Goal: Download file/media

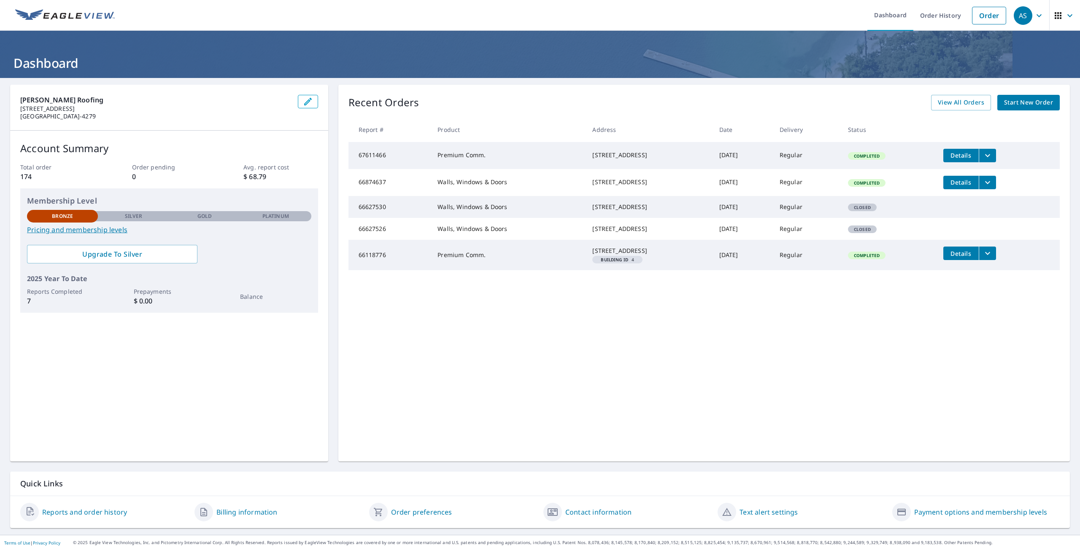
click at [992, 155] on icon "filesDropdownBtn-67611466" at bounding box center [987, 156] width 10 height 10
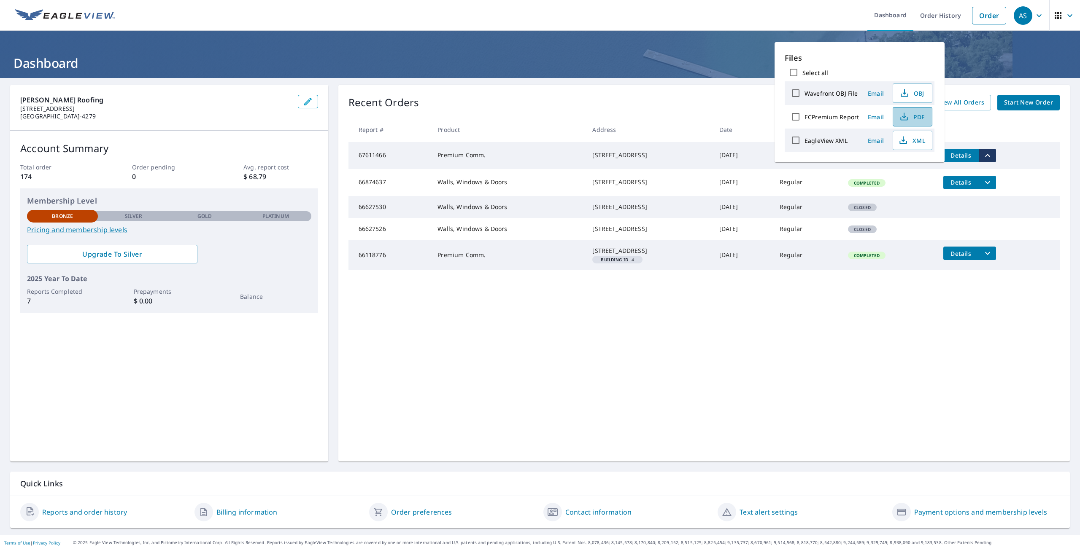
click at [918, 116] on span "PDF" at bounding box center [911, 117] width 27 height 10
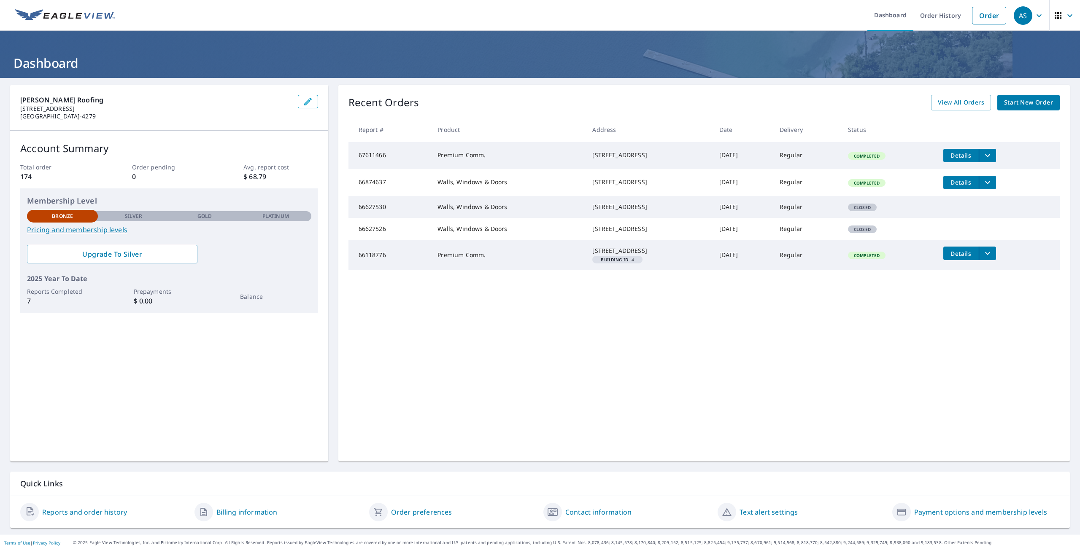
click at [964, 156] on span "Details" at bounding box center [960, 155] width 25 height 8
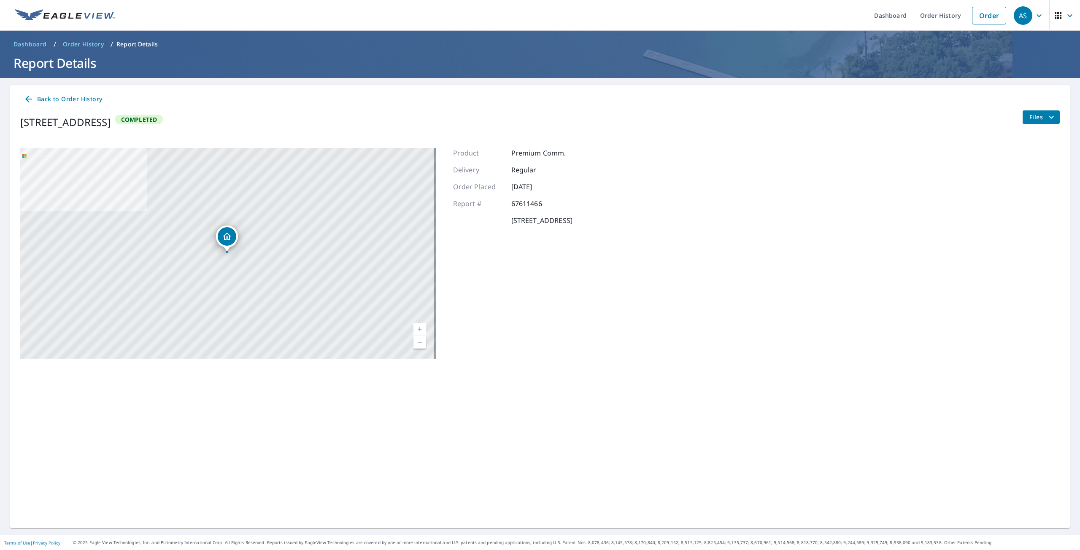
click at [1034, 117] on span "Files" at bounding box center [1042, 117] width 27 height 10
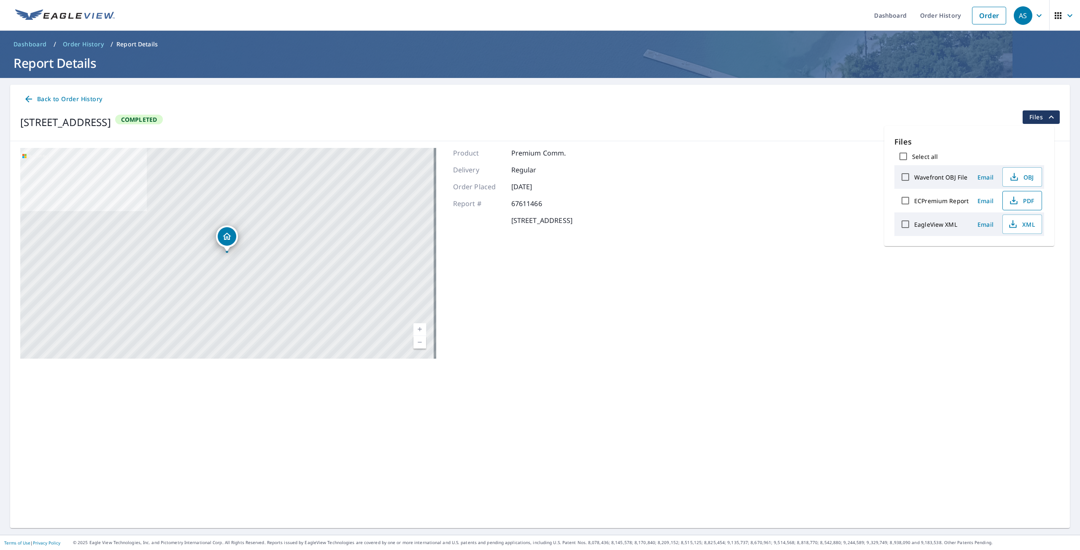
click at [1020, 199] on span "PDF" at bounding box center [1020, 201] width 27 height 10
